Goal: Task Accomplishment & Management: Complete application form

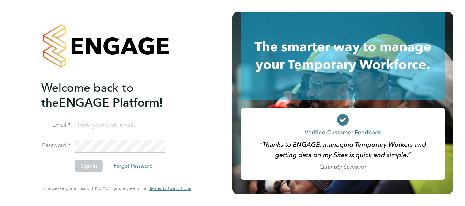
click at [84, 126] on input at bounding box center [120, 125] width 90 height 13
click at [155, 125] on input "neil.warrington@aleona.com" at bounding box center [120, 125] width 90 height 13
click at [150, 128] on input "neil.warrington@aleona.com" at bounding box center [120, 125] width 90 height 13
type input "Neil.warrington@bms.com"
click at [83, 167] on button "Sign In" at bounding box center [89, 166] width 28 height 12
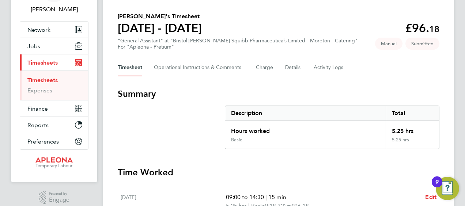
scroll to position [110, 0]
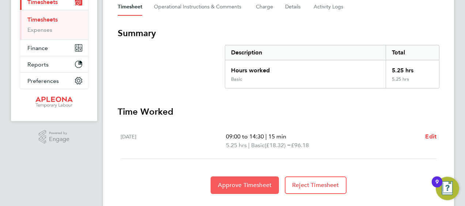
click at [241, 184] on span "Approve Timesheet" at bounding box center [245, 185] width 54 height 7
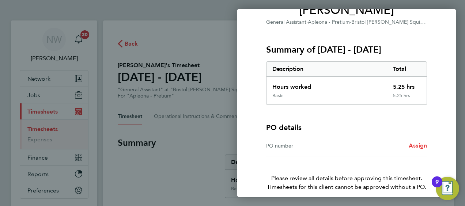
scroll to position [73, 0]
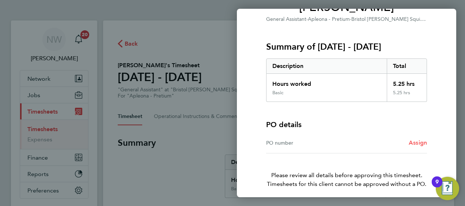
click at [416, 143] on span "Assign" at bounding box center [417, 142] width 18 height 7
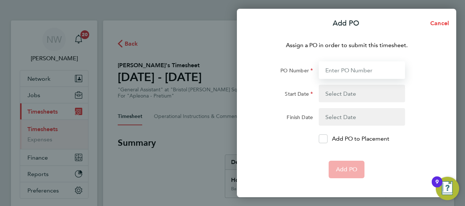
click at [339, 70] on input "PO Number" at bounding box center [362, 70] width 86 height 18
type input "2509410"
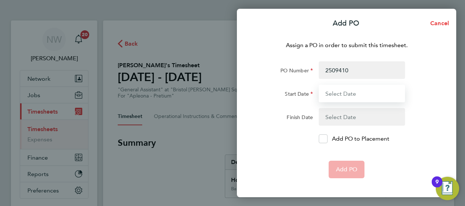
type input "[DATE]"
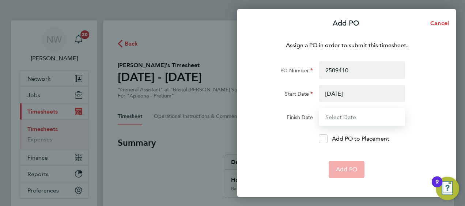
type input "[DATE]"
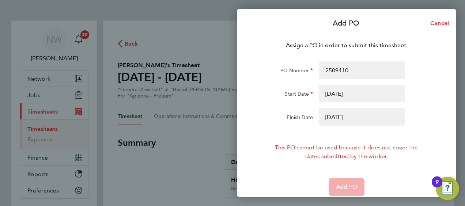
click at [343, 95] on button "button" at bounding box center [362, 94] width 86 height 18
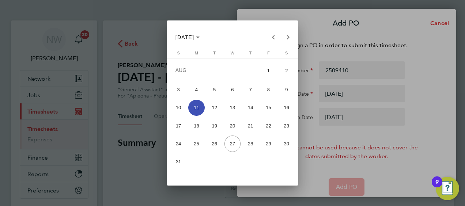
click at [284, 109] on span "16" at bounding box center [286, 108] width 16 height 16
type input "[DATE]"
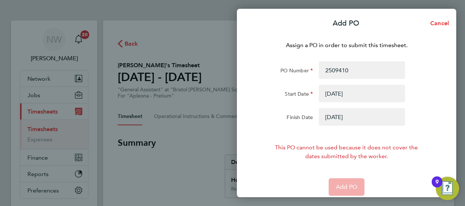
click at [340, 121] on button "button" at bounding box center [362, 117] width 86 height 18
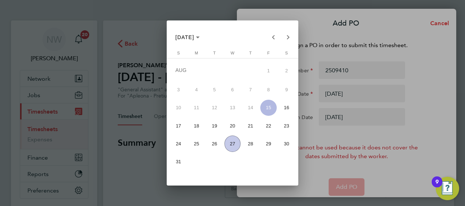
click at [268, 128] on span "22" at bounding box center [268, 126] width 16 height 16
type input "[DATE]"
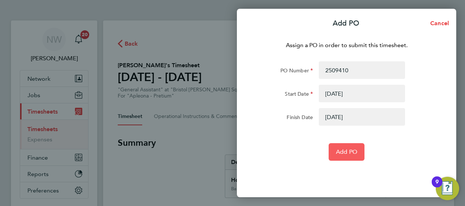
click at [342, 153] on span "Add PO" at bounding box center [346, 151] width 21 height 7
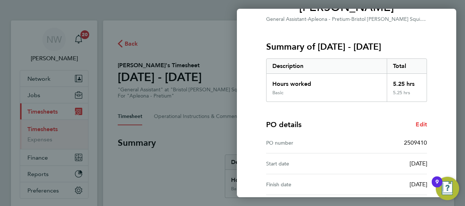
scroll to position [143, 0]
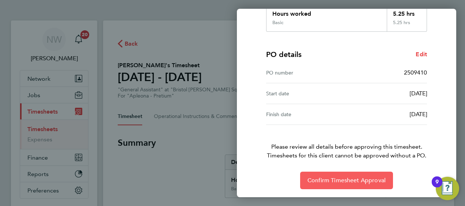
click at [339, 180] on span "Confirm Timesheet Approval" at bounding box center [346, 180] width 78 height 7
